Goal: Navigation & Orientation: Understand site structure

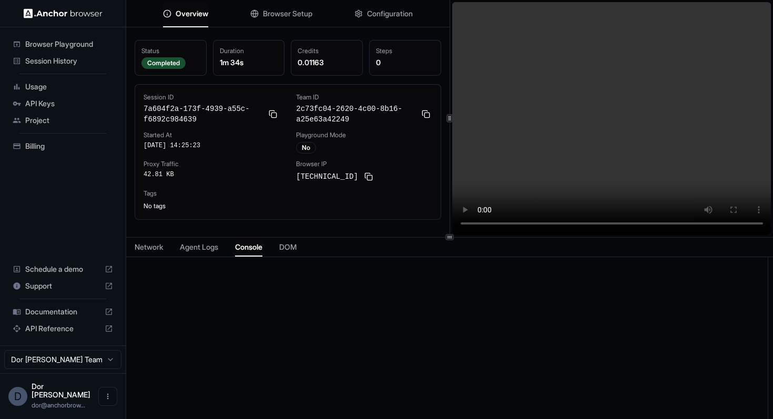
click at [444, 238] on div "Overview Browser Setup Configuration Status Completed Duration 1m 34s Credits 0…" at bounding box center [449, 209] width 647 height 419
click at [386, 19] on button "Configuration" at bounding box center [383, 13] width 58 height 23
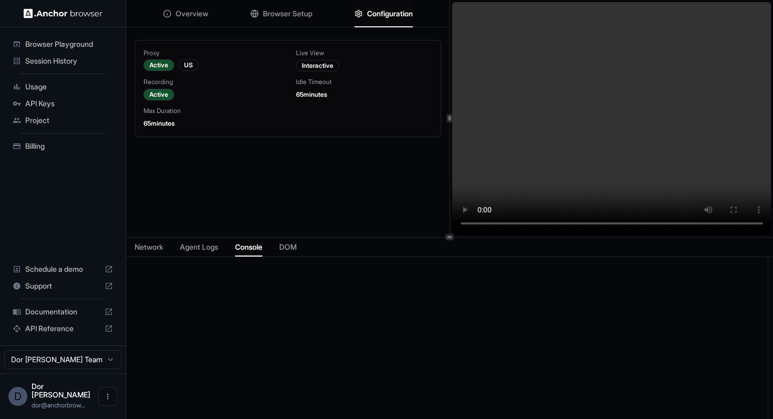
click at [195, 10] on span "Overview" at bounding box center [192, 13] width 33 height 11
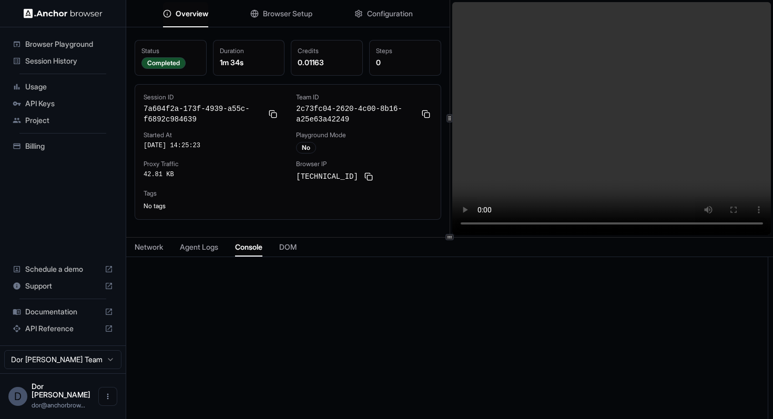
click at [369, 17] on span "Configuration" at bounding box center [390, 13] width 46 height 11
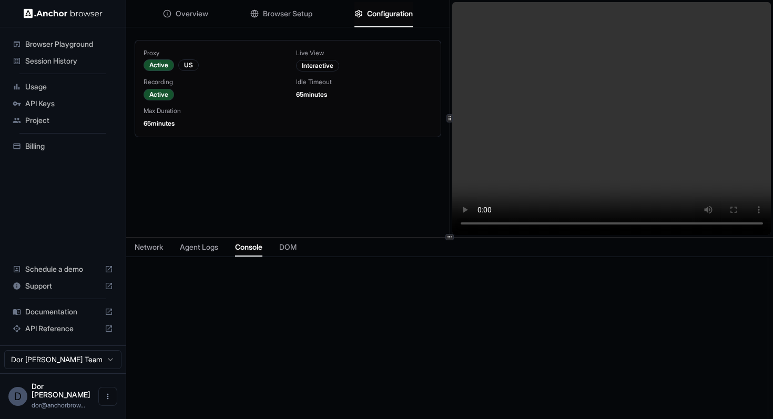
click at [304, 12] on span "Browser Setup" at bounding box center [287, 13] width 49 height 11
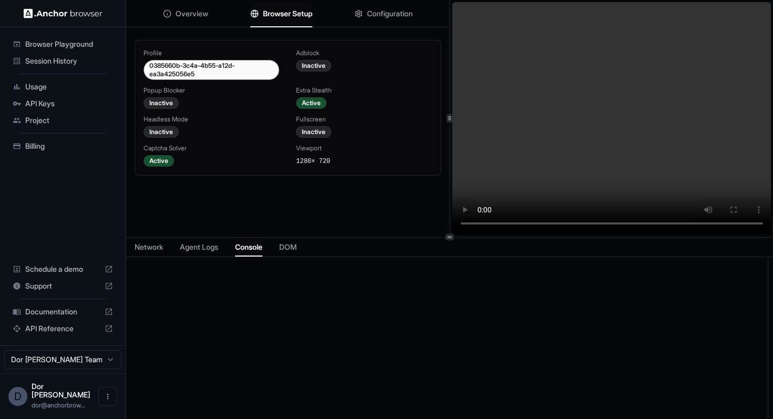
click at [181, 13] on span "Overview" at bounding box center [192, 13] width 33 height 11
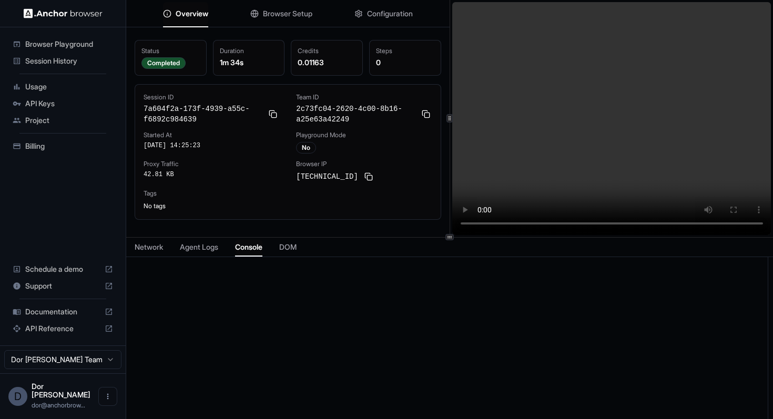
click at [384, 17] on span "Configuration" at bounding box center [390, 13] width 46 height 11
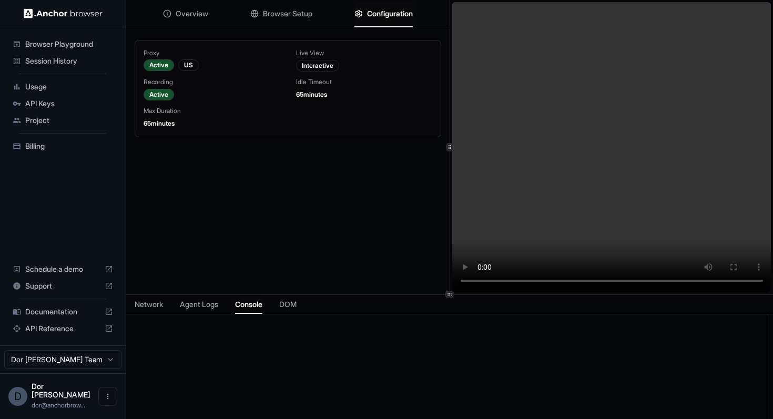
click at [447, 297] on icon at bounding box center [449, 294] width 5 height 5
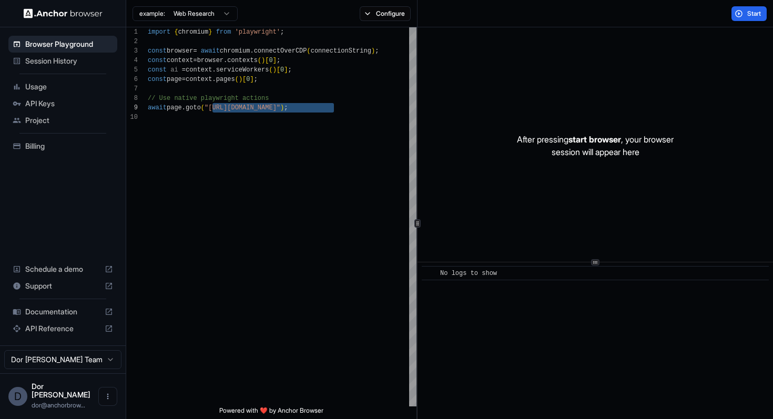
scroll to position [76, 0]
